Goal: Information Seeking & Learning: Learn about a topic

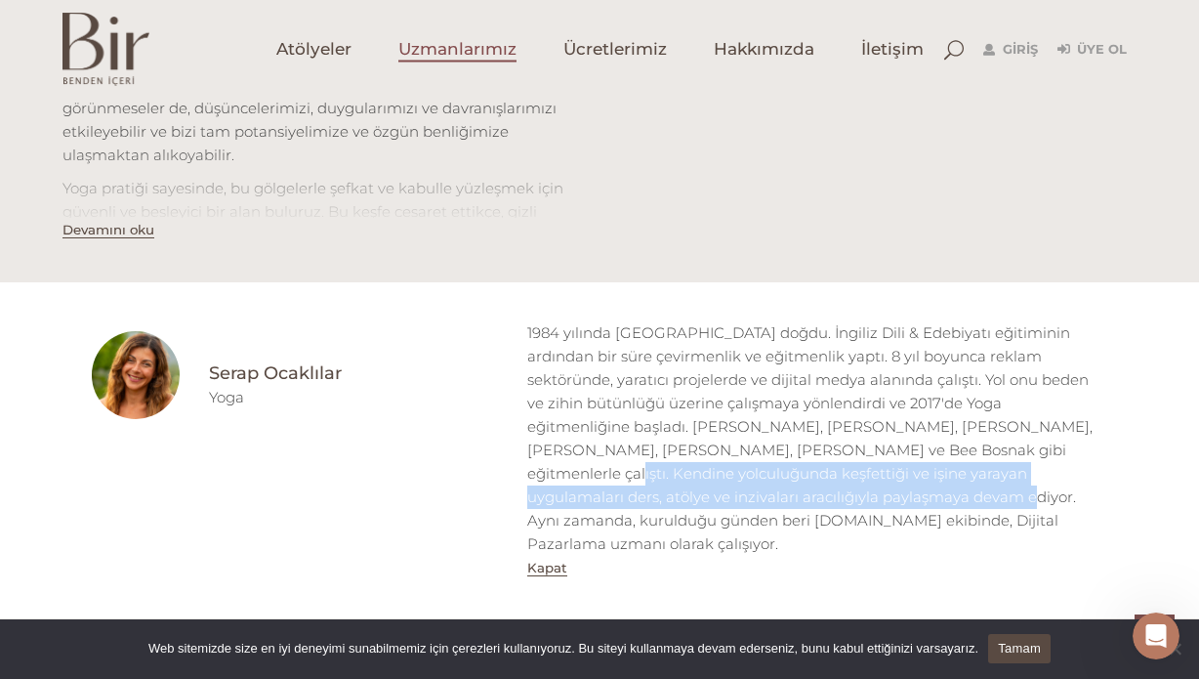
click at [472, 49] on span "Uzmanlarımız" at bounding box center [458, 49] width 118 height 22
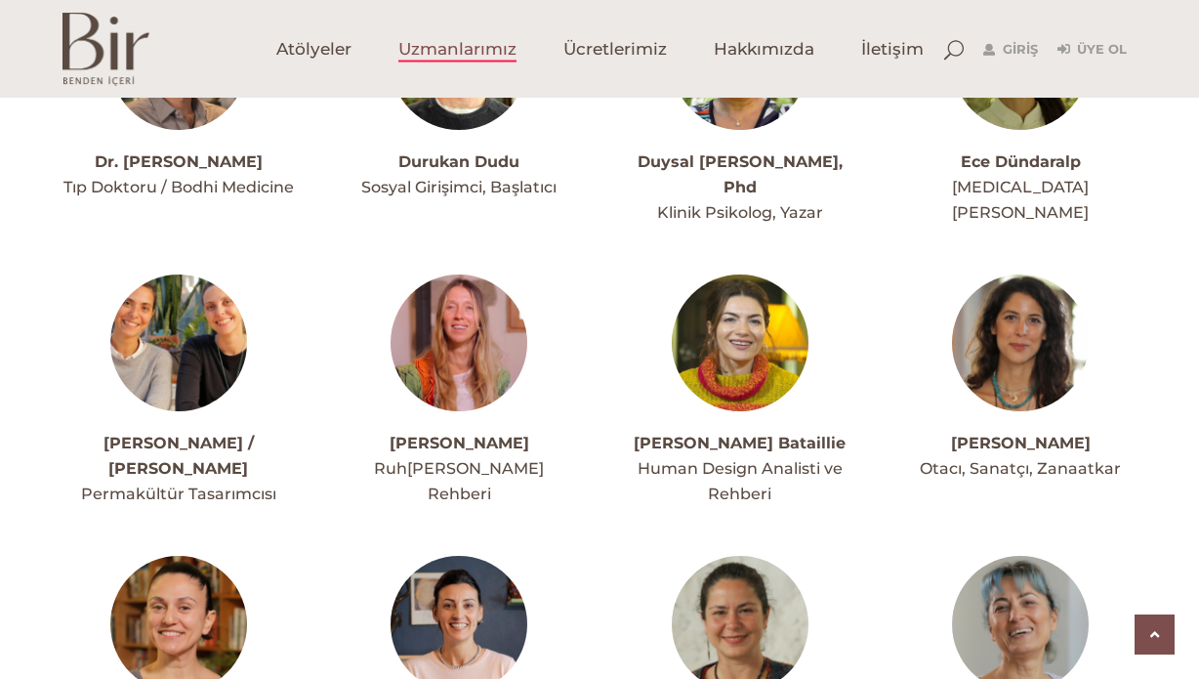
scroll to position [2055, 0]
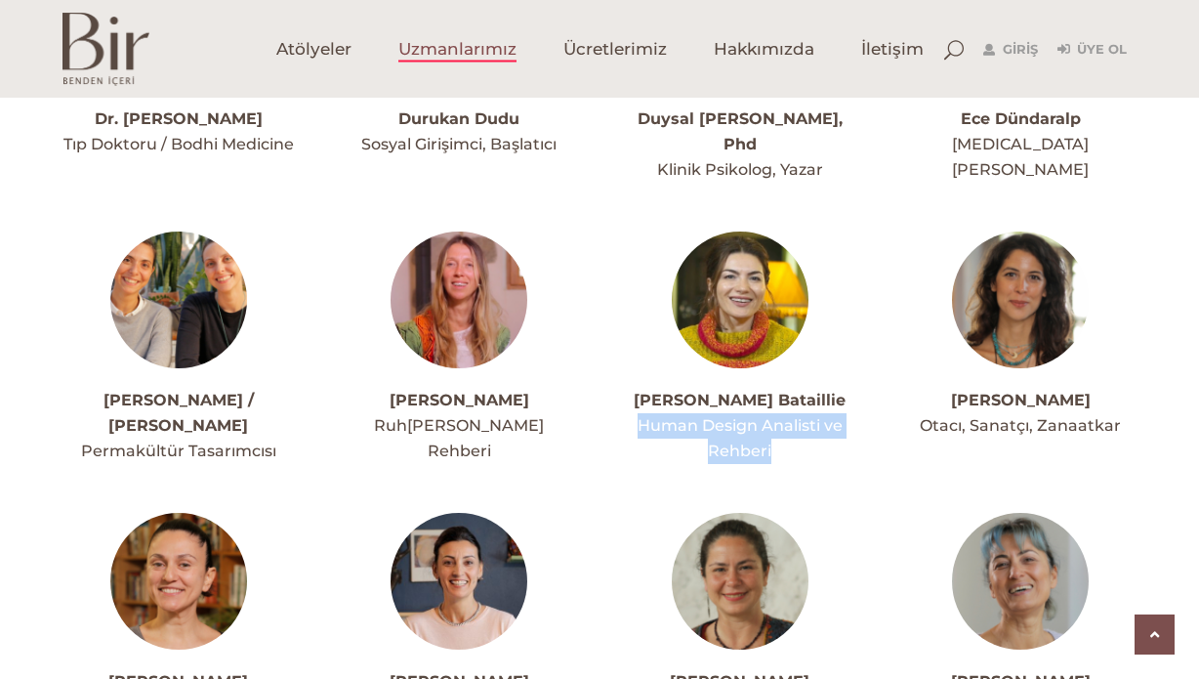
drag, startPoint x: 780, startPoint y: 401, endPoint x: 641, endPoint y: 373, distance: 142.5
click at [641, 388] on div "Elvin Demir Bataillie Human Design Analisti ve Rehberi" at bounding box center [740, 426] width 232 height 76
copy span "Human Design Analisti ve Rehberi"
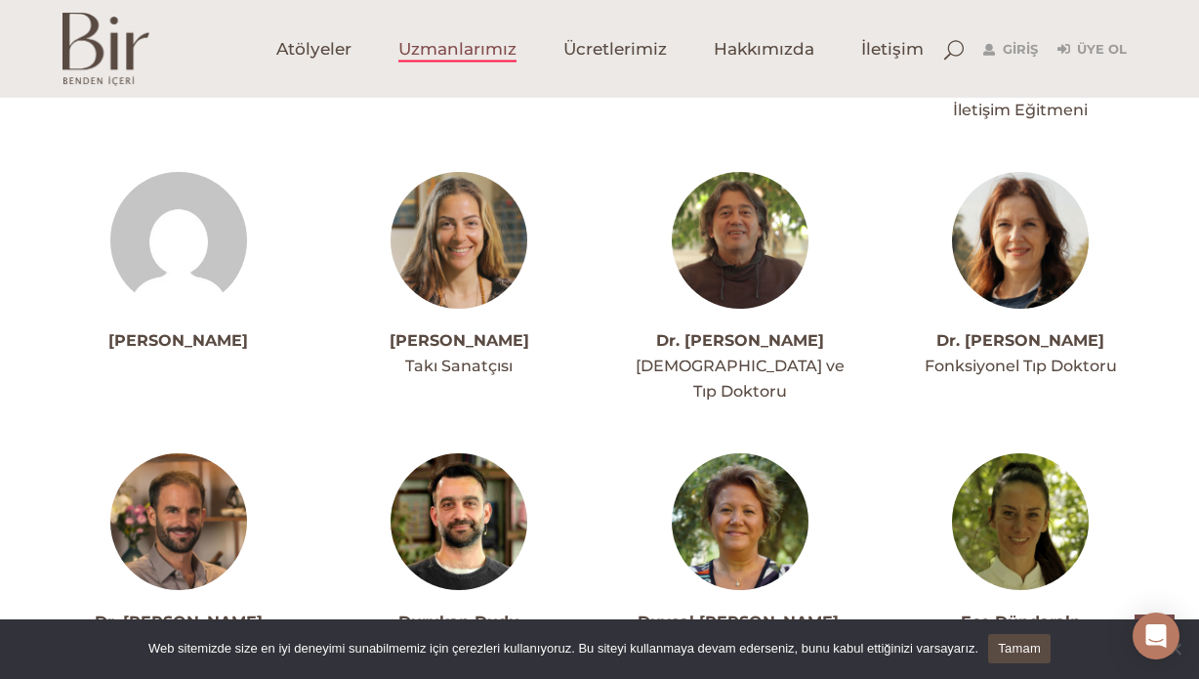
scroll to position [1504, 0]
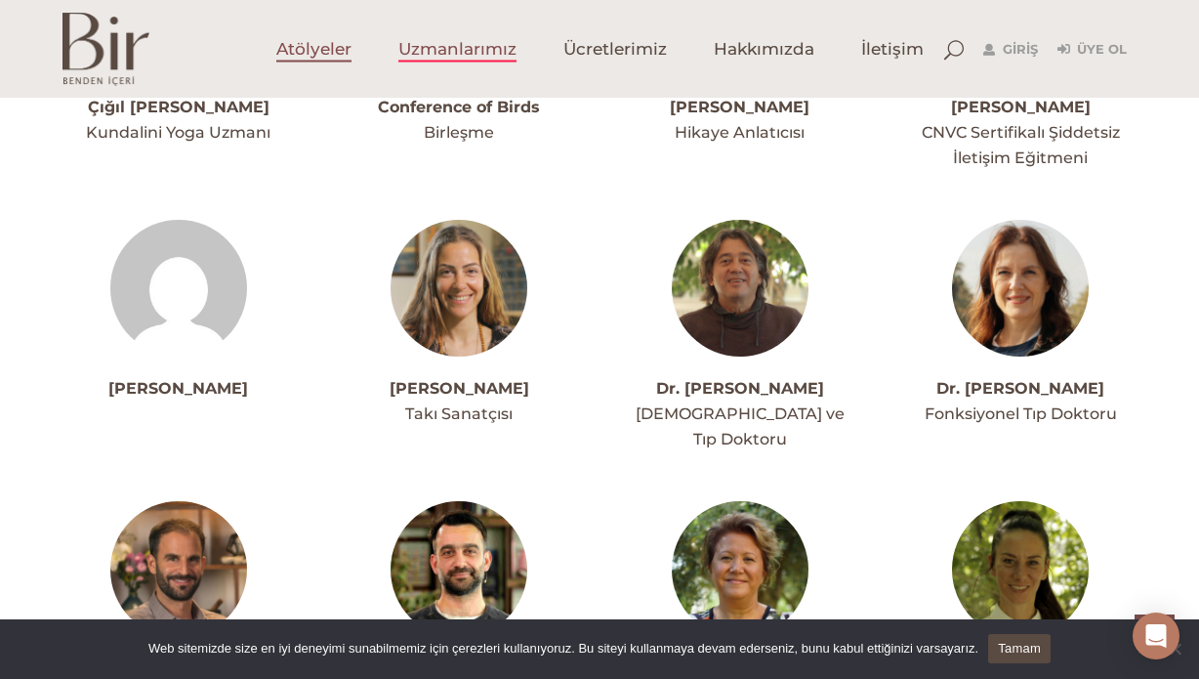
click at [324, 53] on span "Atölyeler" at bounding box center [313, 49] width 75 height 22
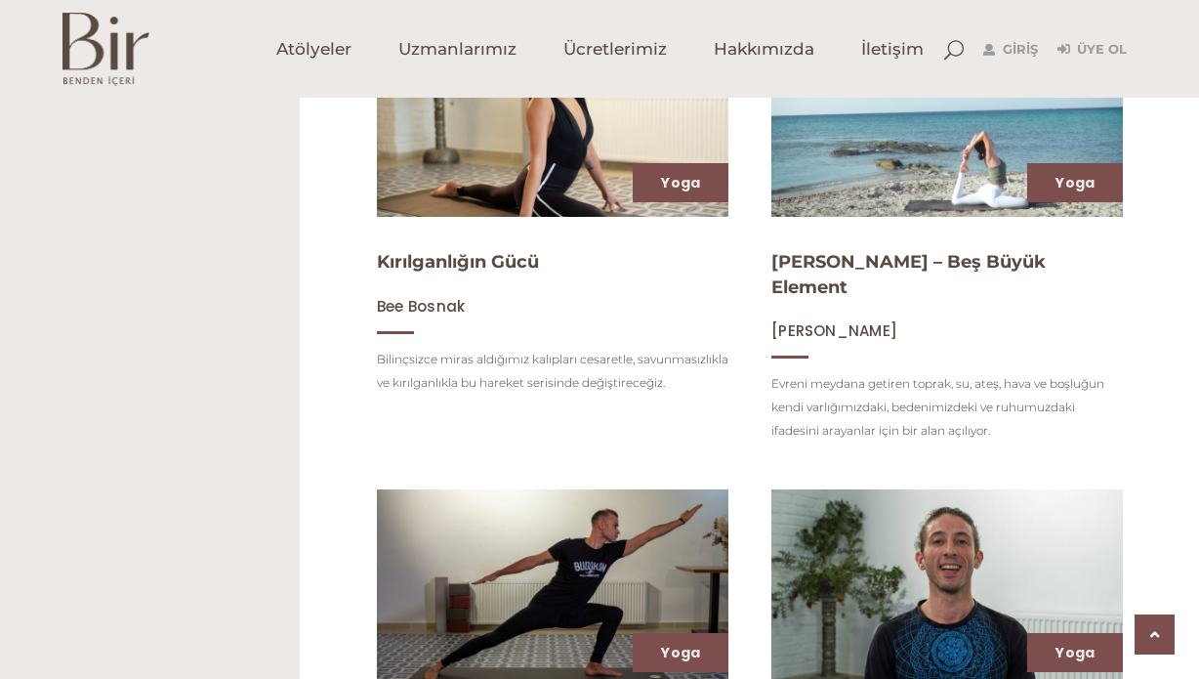
scroll to position [1283, 0]
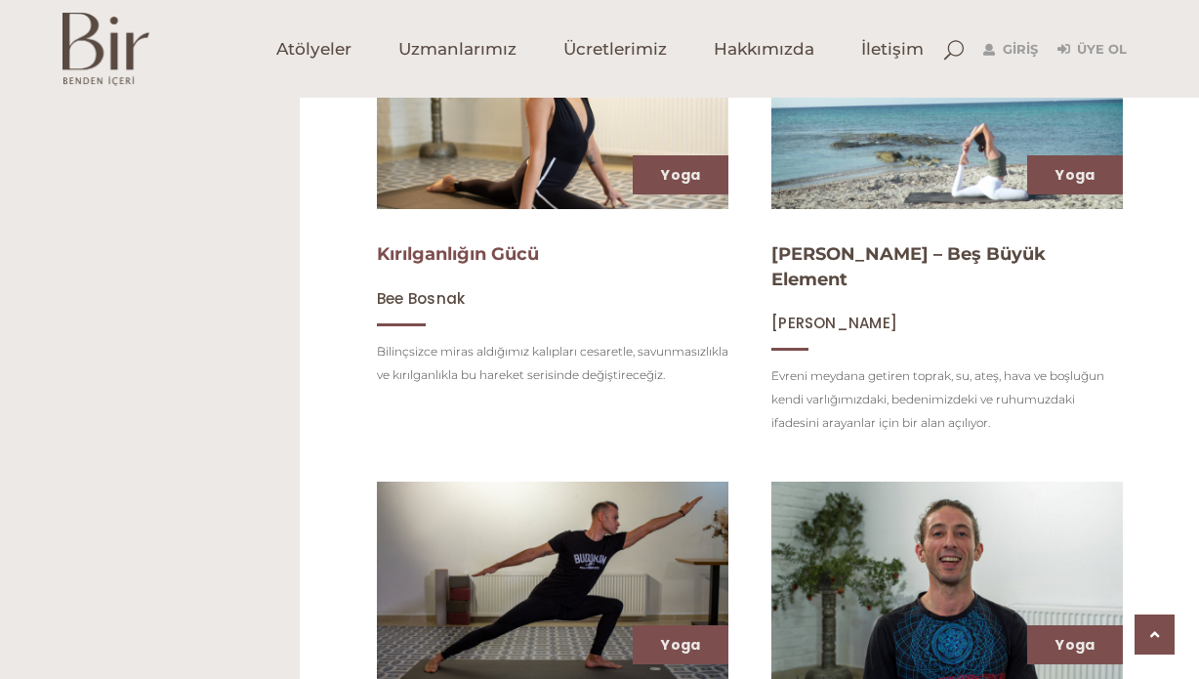
click at [511, 255] on link "Kırılganlığın Gücü" at bounding box center [458, 253] width 162 height 21
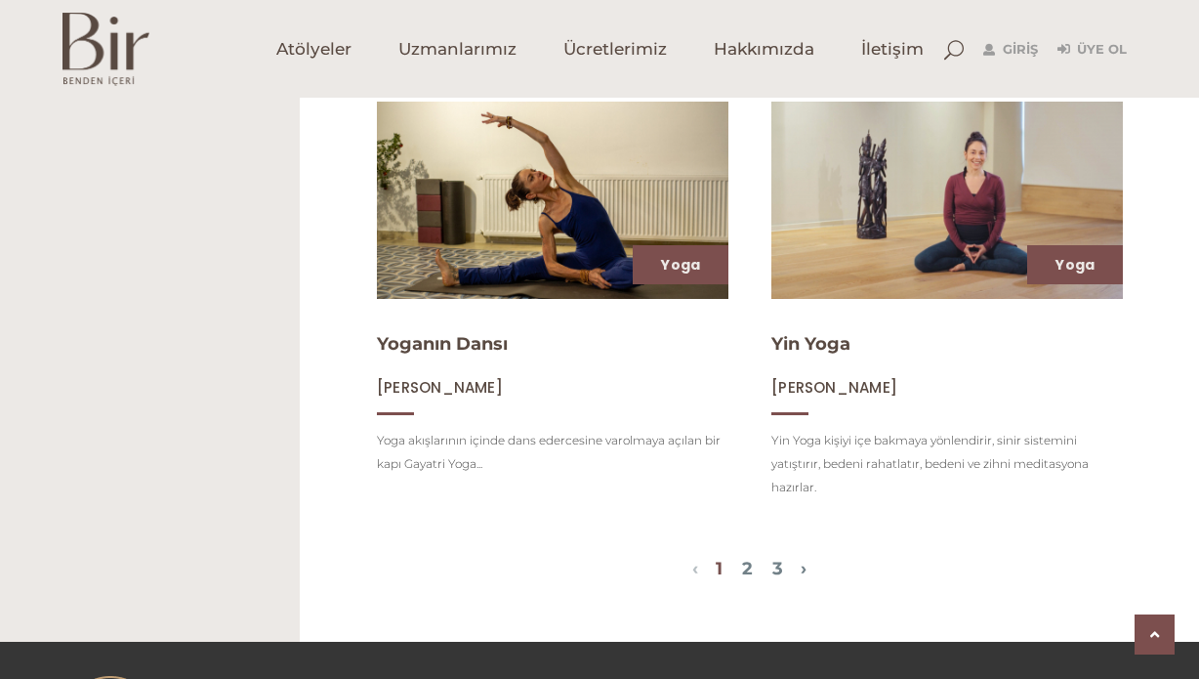
scroll to position [2180, 0]
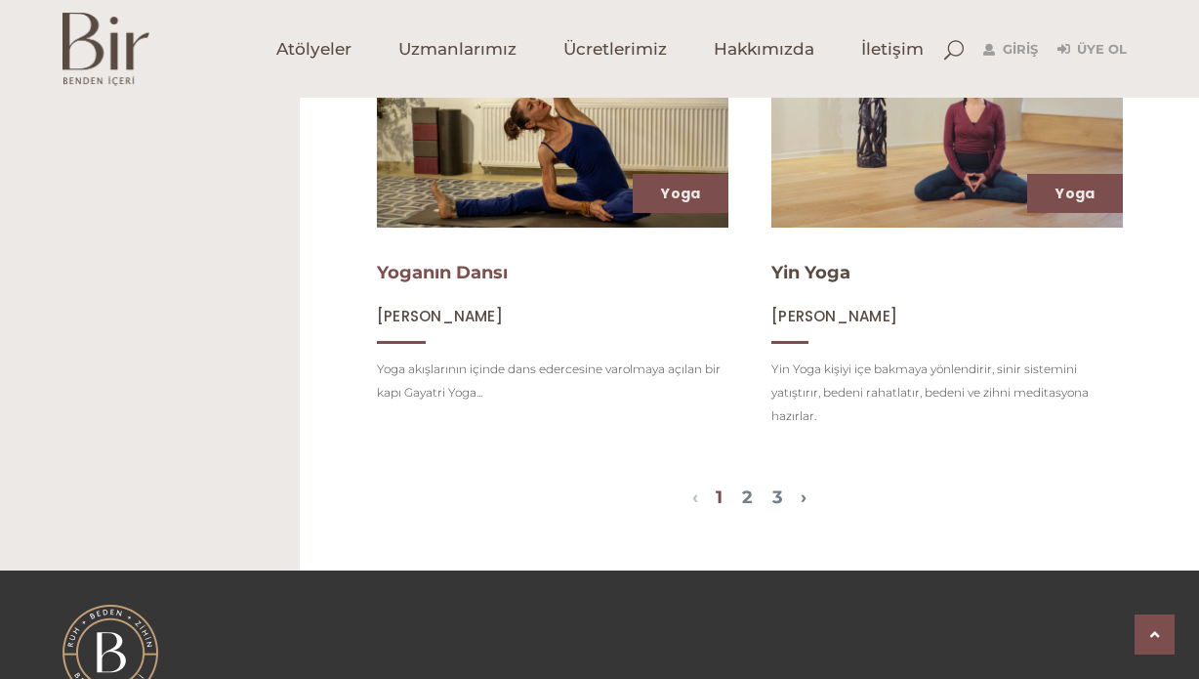
click at [460, 278] on link "Yoganın Dansı" at bounding box center [442, 272] width 131 height 21
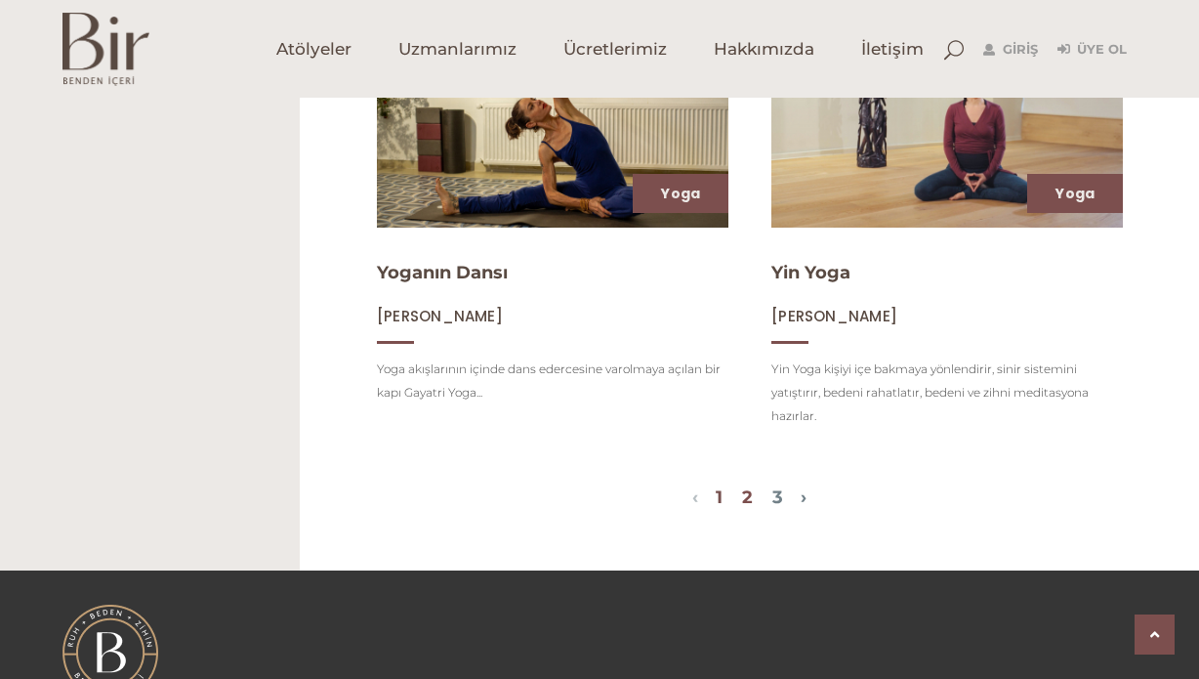
click at [753, 501] on link "2" at bounding box center [747, 496] width 11 height 21
click at [783, 496] on link "3" at bounding box center [778, 496] width 11 height 21
click at [807, 498] on link "›" at bounding box center [804, 496] width 6 height 21
click at [748, 494] on link "2" at bounding box center [747, 496] width 11 height 21
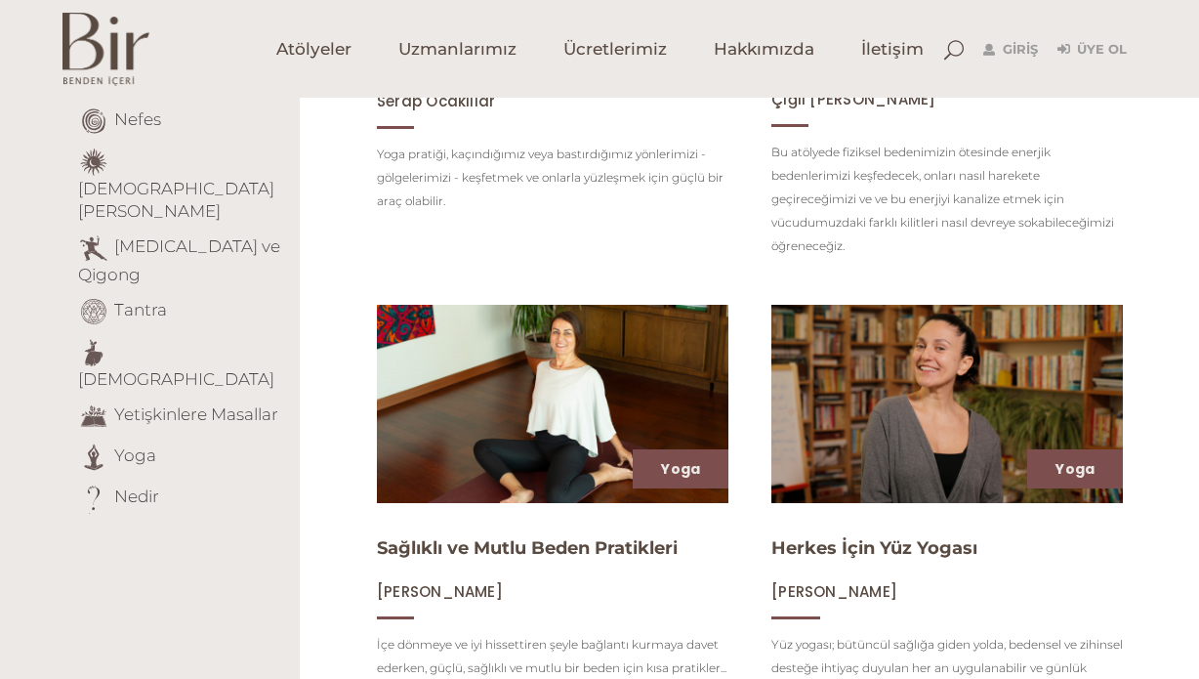
scroll to position [543, 0]
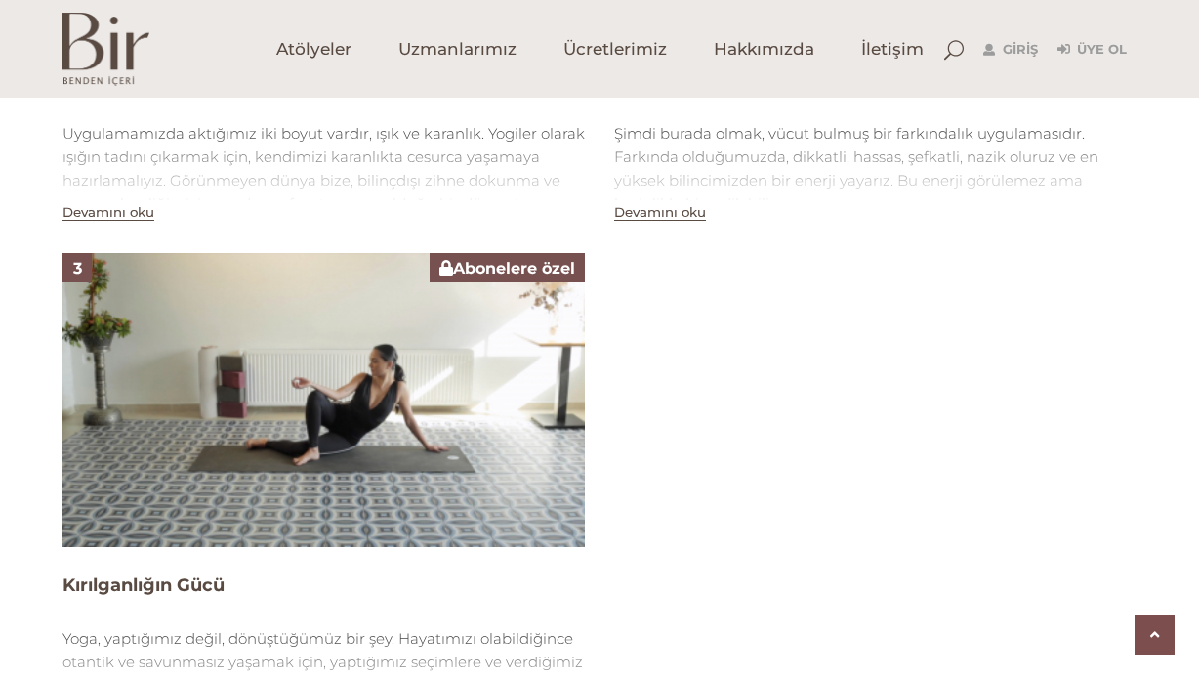
scroll to position [1599, 0]
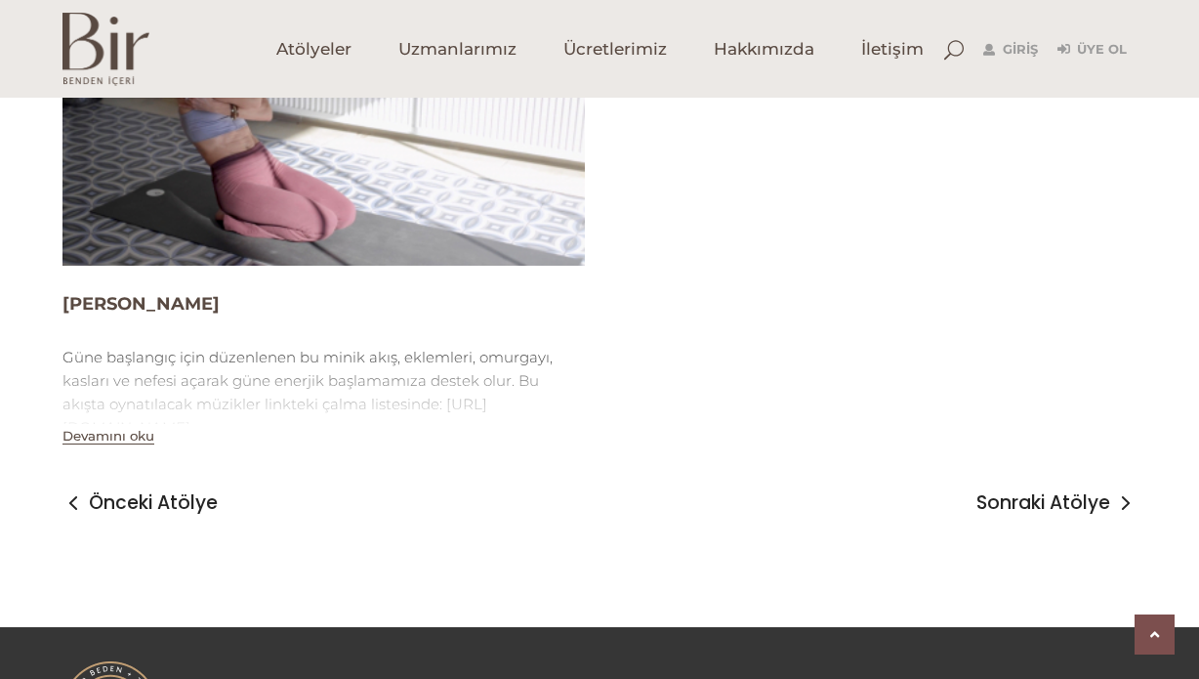
scroll to position [2408, 0]
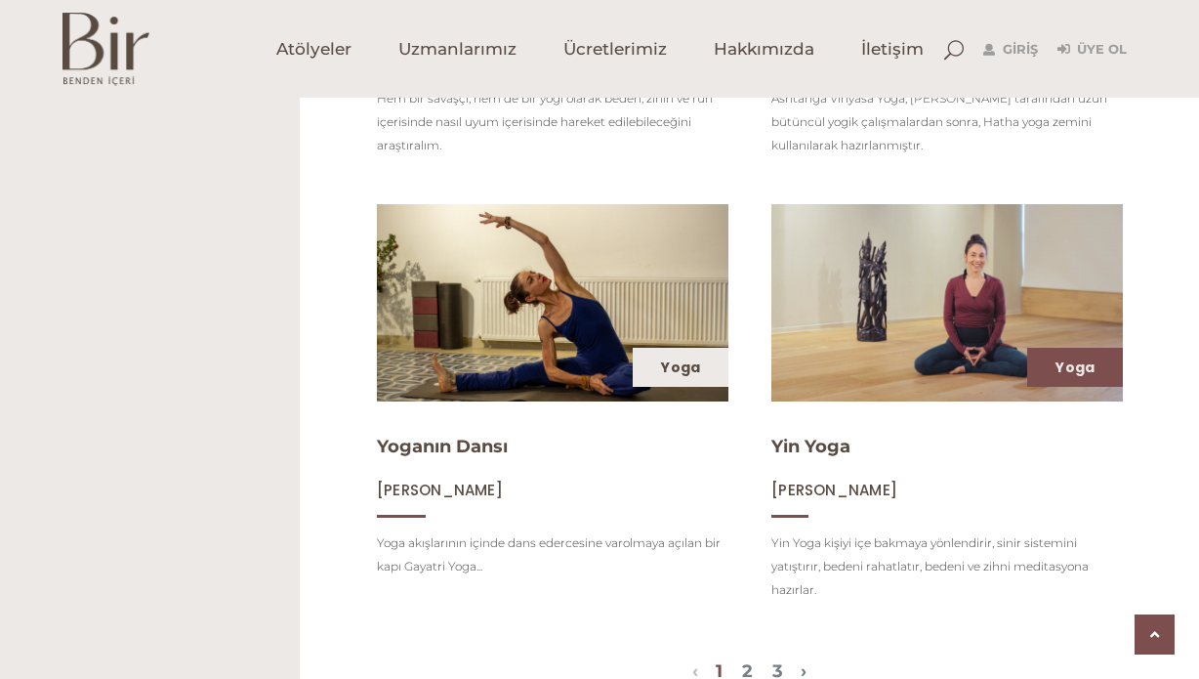
scroll to position [2220, 0]
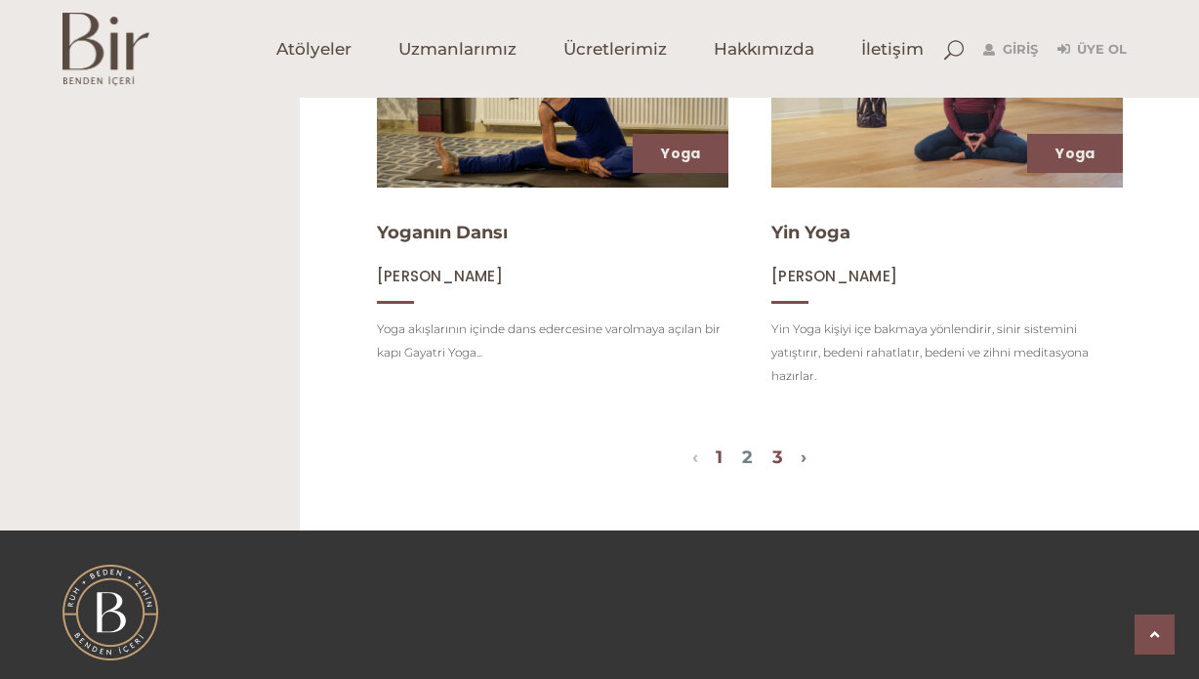
click at [778, 457] on link "3" at bounding box center [778, 456] width 11 height 21
click at [807, 458] on link "›" at bounding box center [804, 456] width 6 height 21
click at [720, 462] on link "1" at bounding box center [719, 456] width 7 height 21
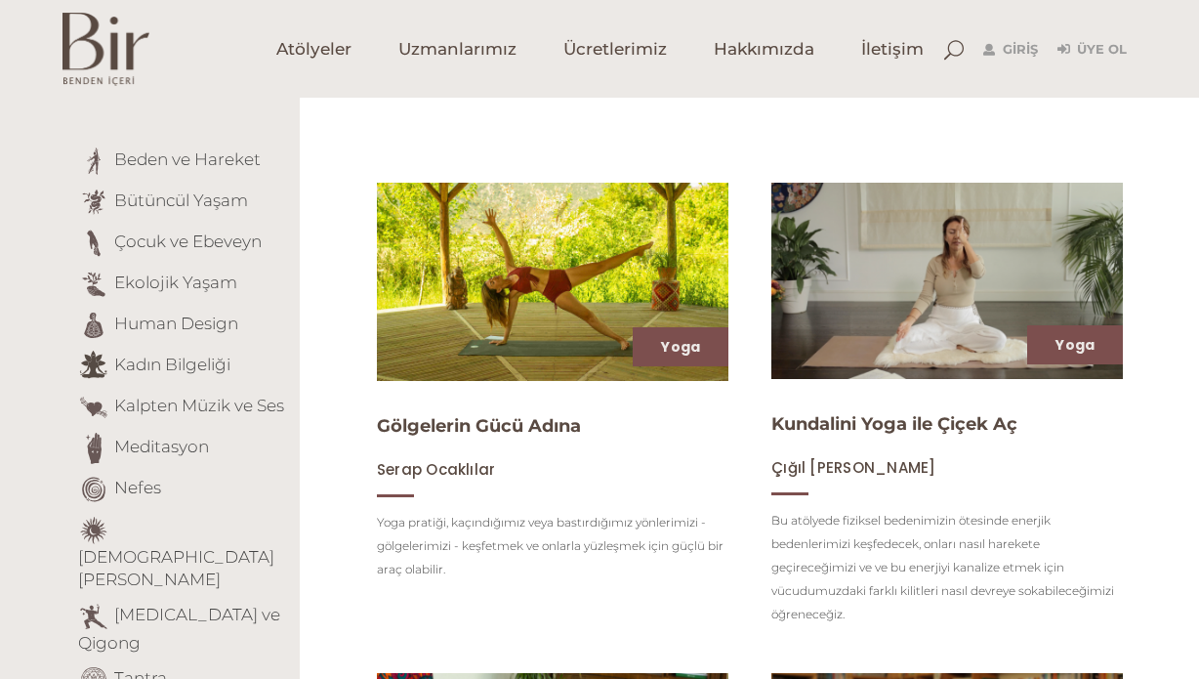
scroll to position [178, 0]
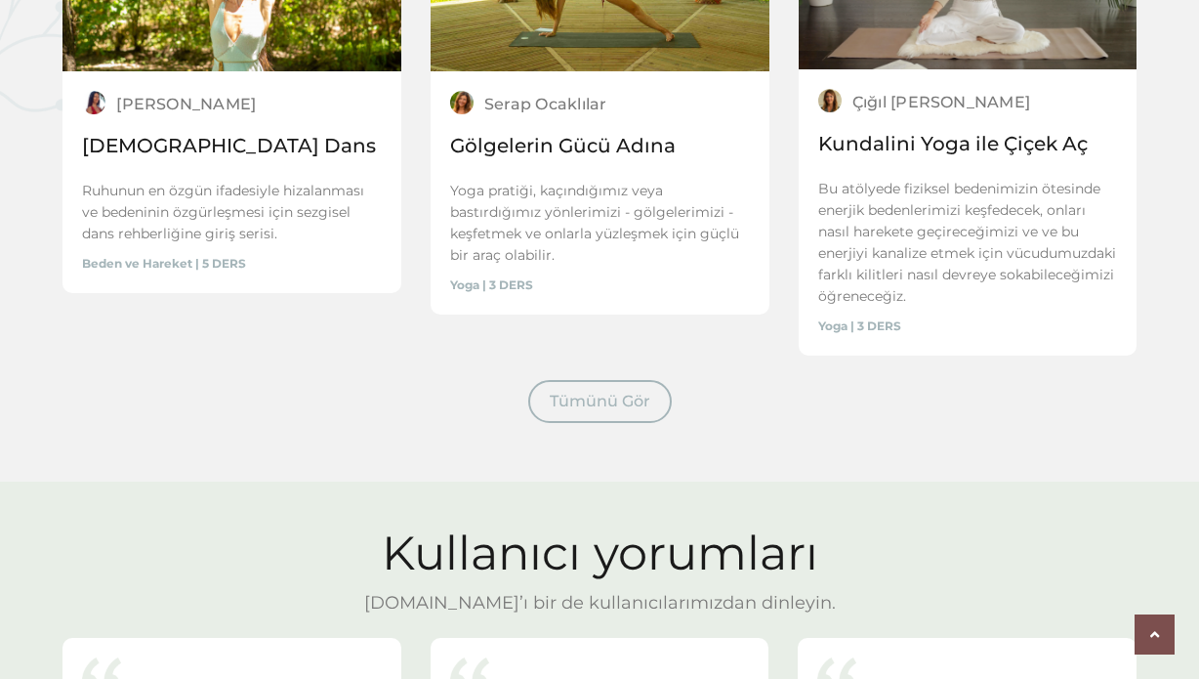
scroll to position [2972, 0]
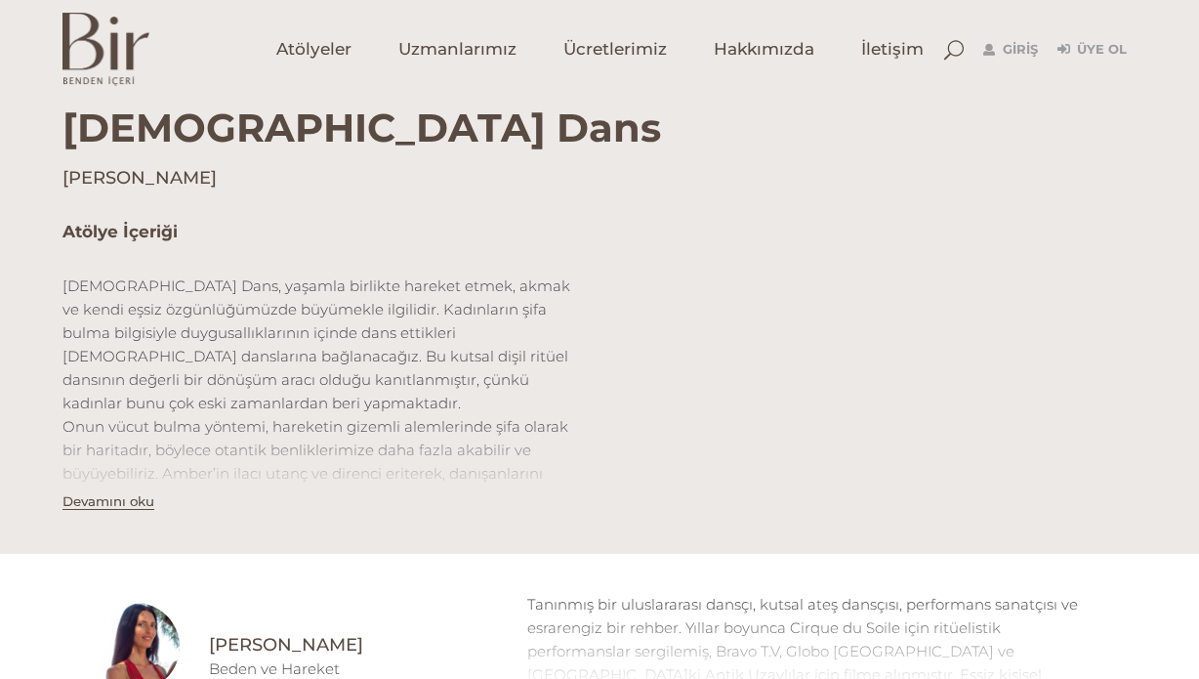
scroll to position [520, 0]
